Goal: Transaction & Acquisition: Download file/media

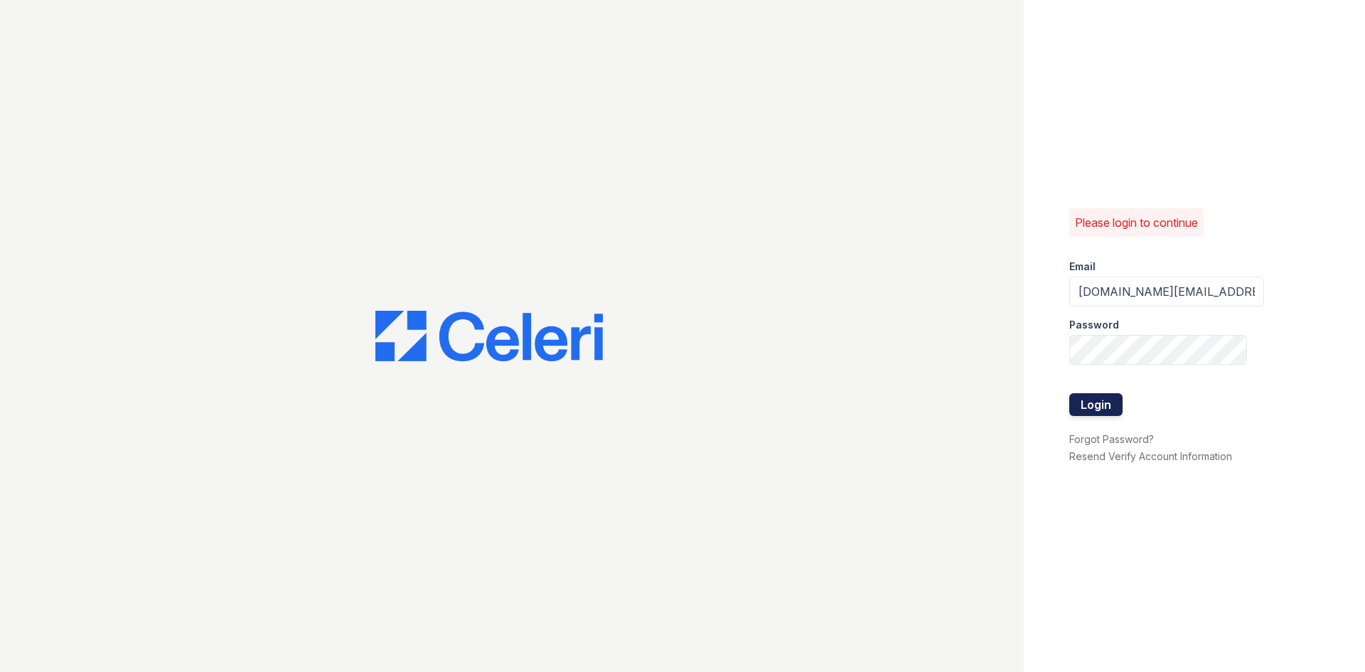
click at [1100, 408] on button "Login" at bounding box center [1095, 404] width 53 height 23
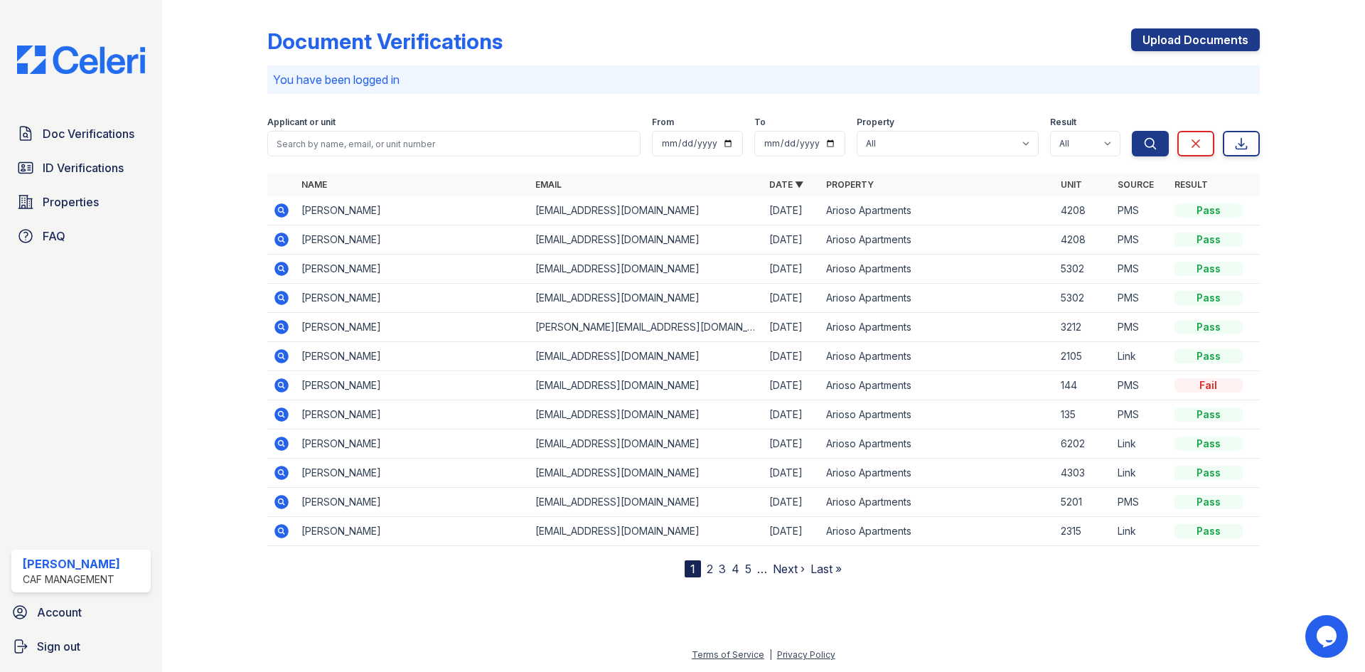
click at [276, 236] on icon at bounding box center [281, 239] width 14 height 14
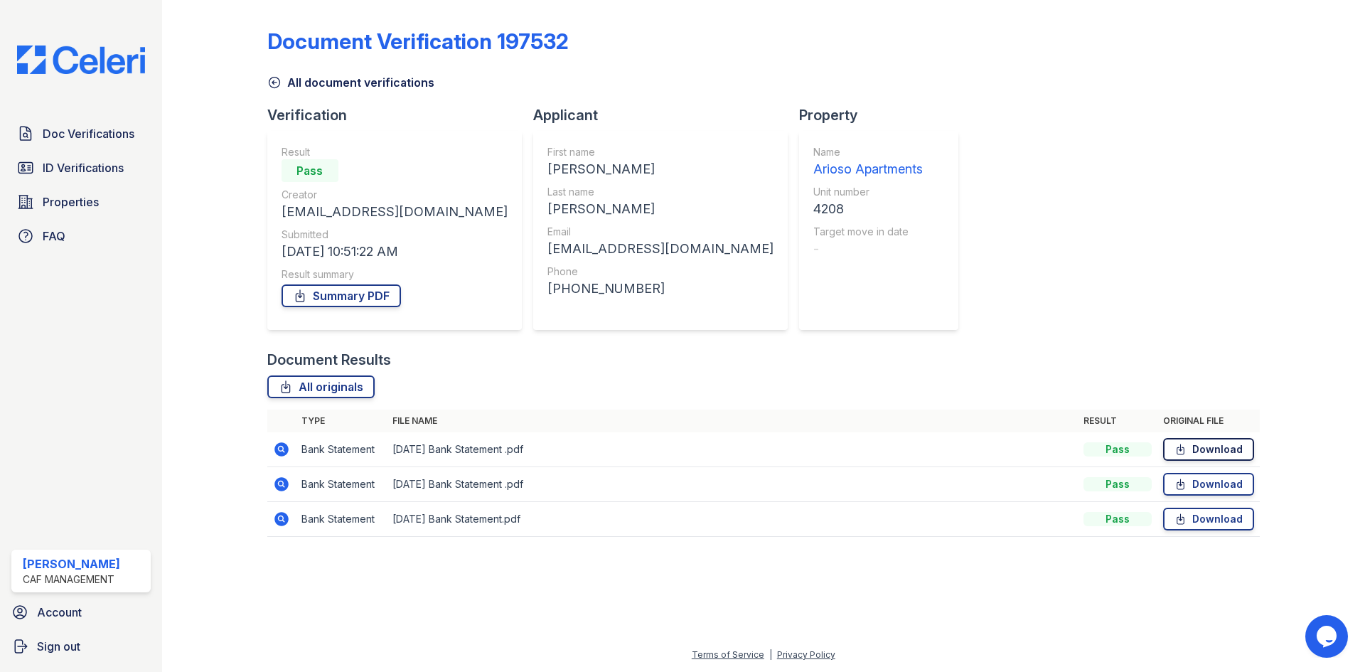
click at [1213, 446] on link "Download" at bounding box center [1208, 449] width 91 height 23
click at [66, 135] on span "Doc Verifications" at bounding box center [89, 133] width 92 height 17
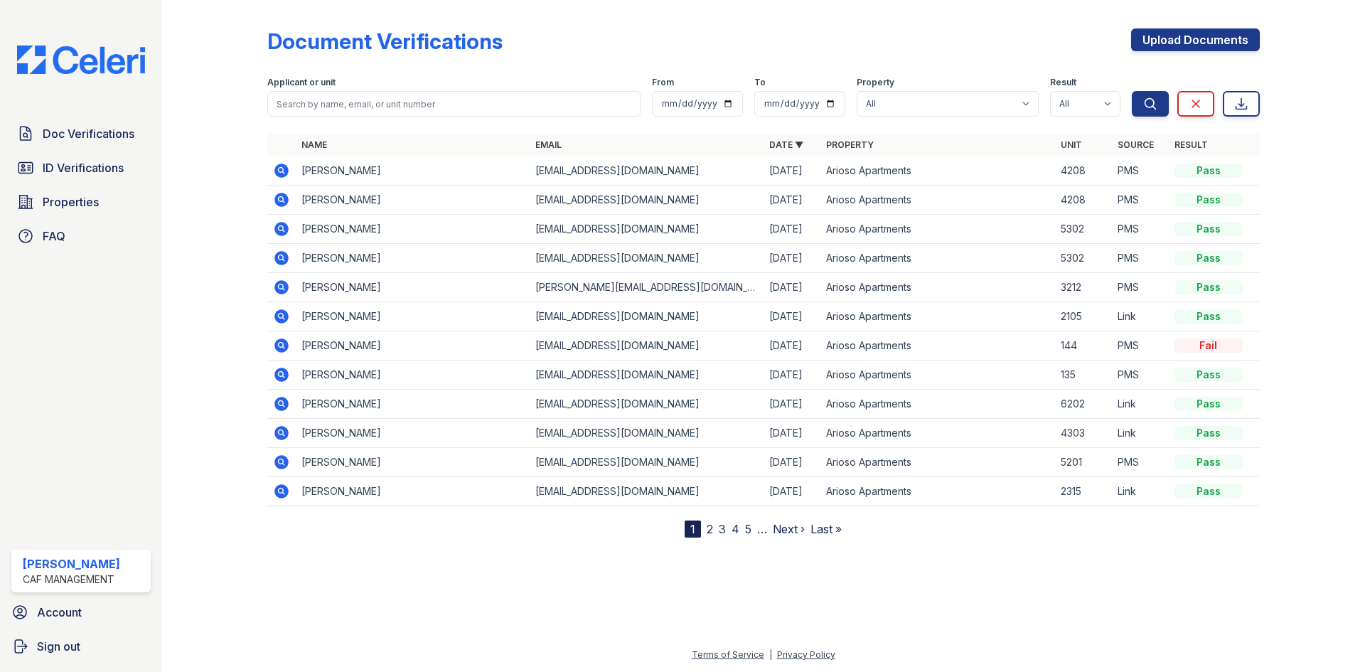
click at [279, 233] on icon at bounding box center [281, 229] width 14 height 14
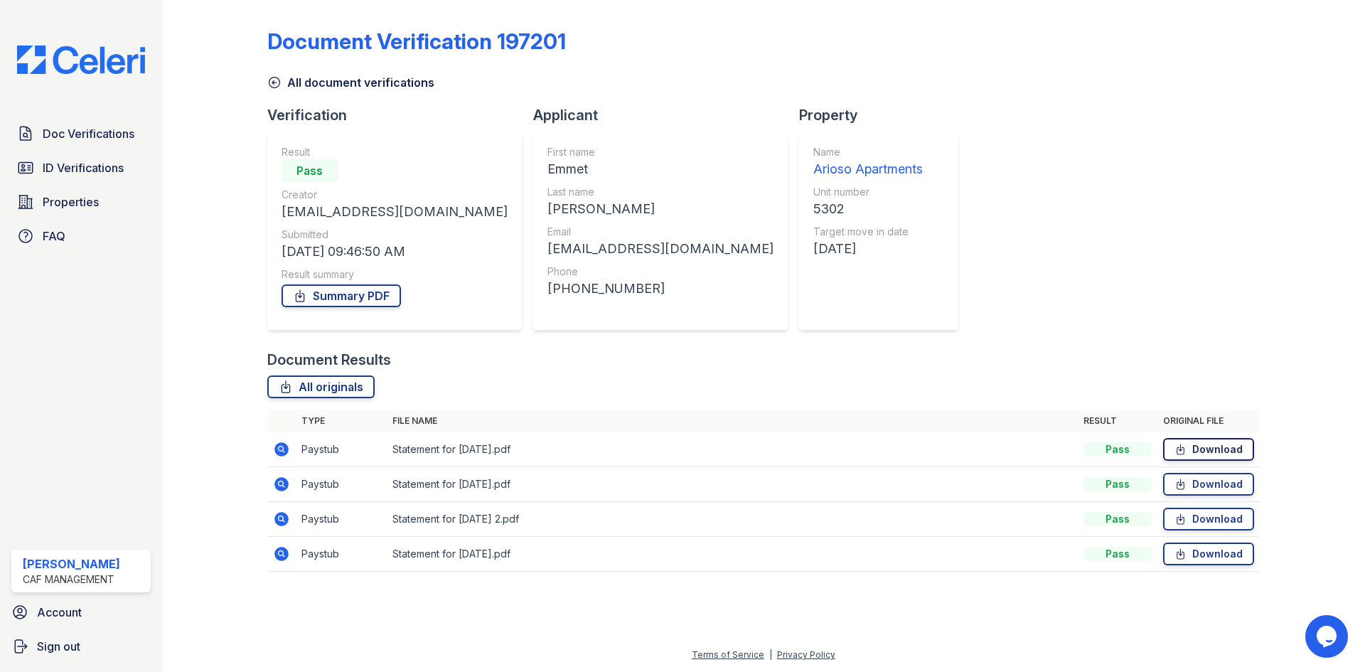
click at [1170, 444] on link "Download" at bounding box center [1208, 449] width 91 height 23
